Goal: Find specific page/section: Find specific page/section

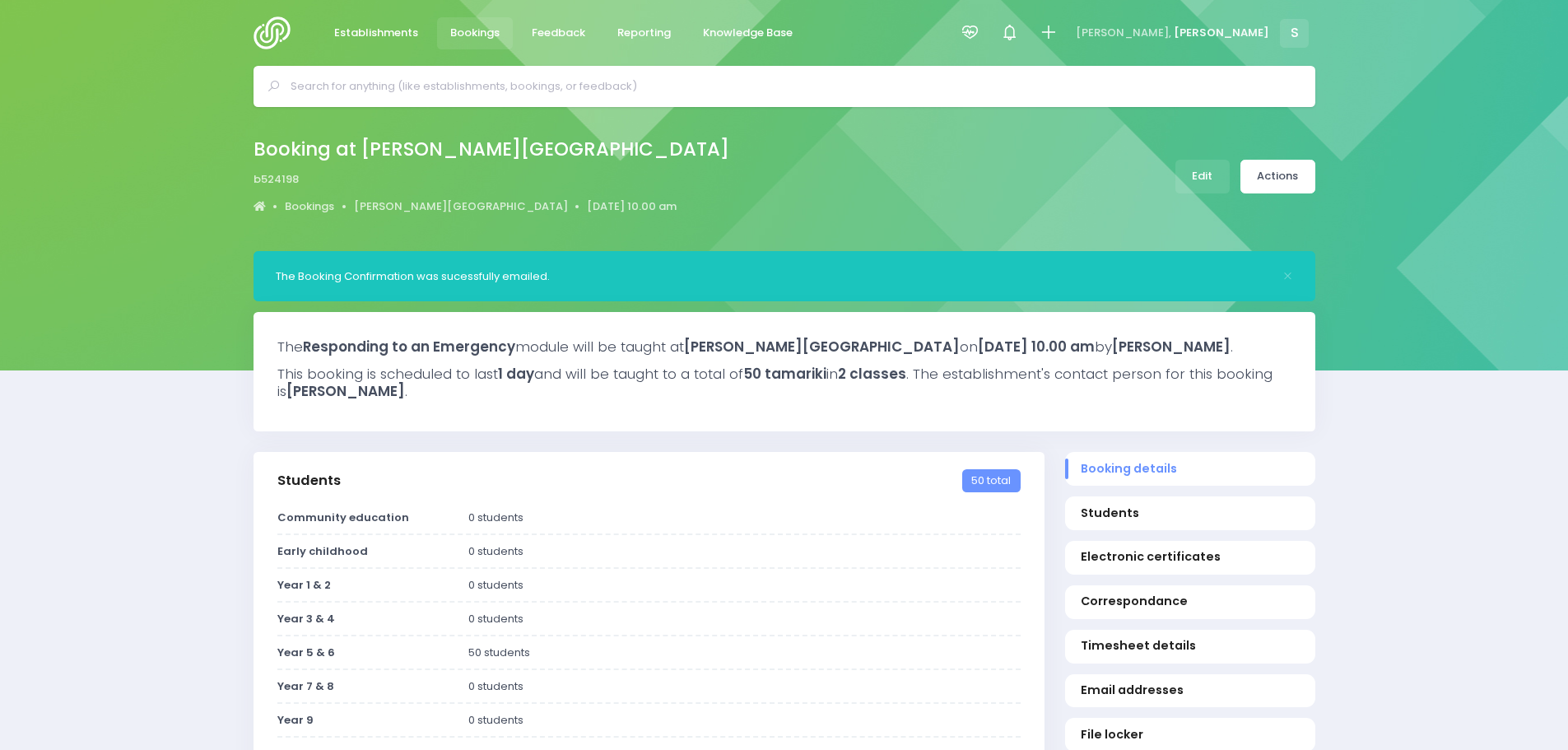
select select "5"
click at [545, 29] on span "Feedback" at bounding box center [559, 32] width 54 height 16
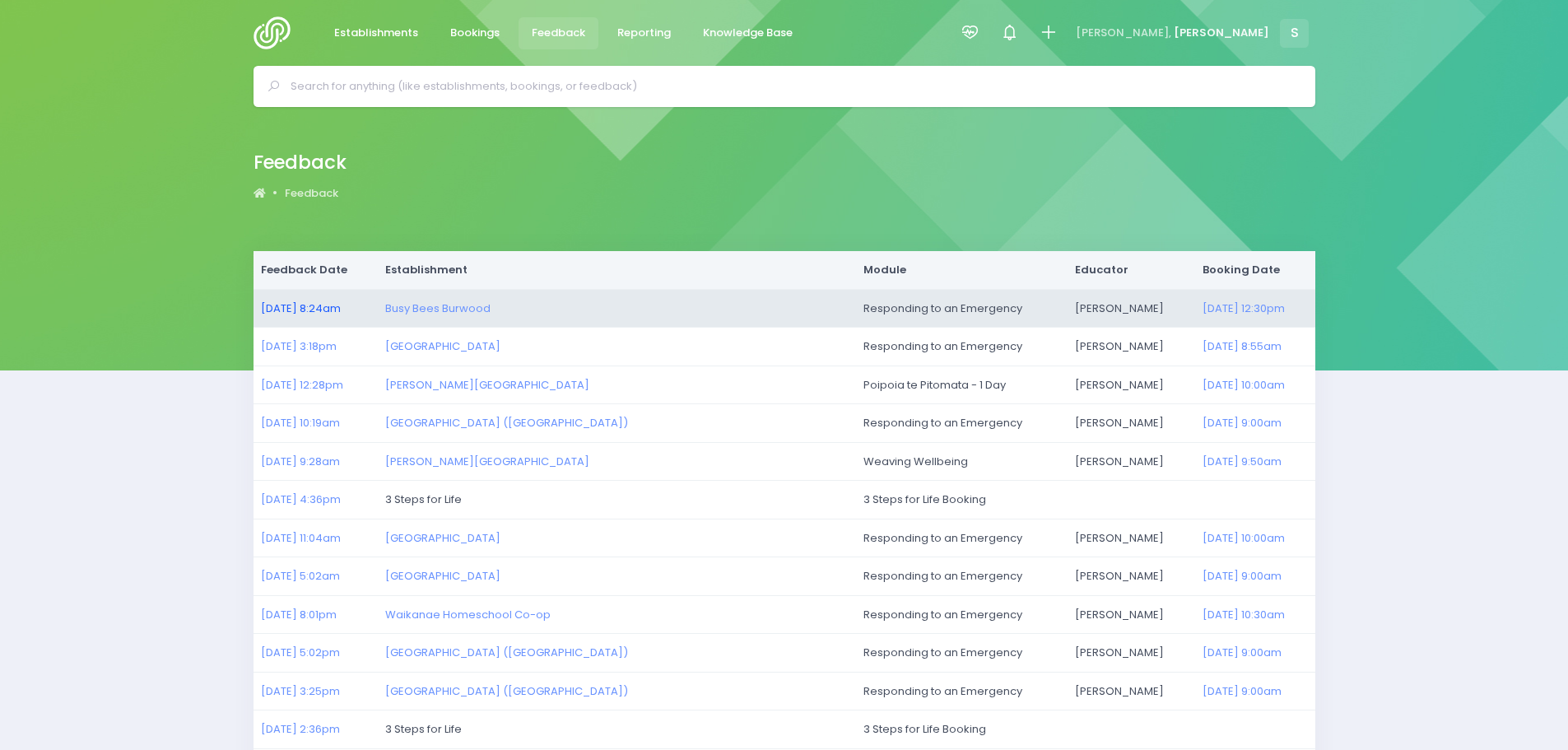
click at [341, 309] on link "19/09/2025 8:24am" at bounding box center [301, 308] width 79 height 16
